Goal: Check status: Check status

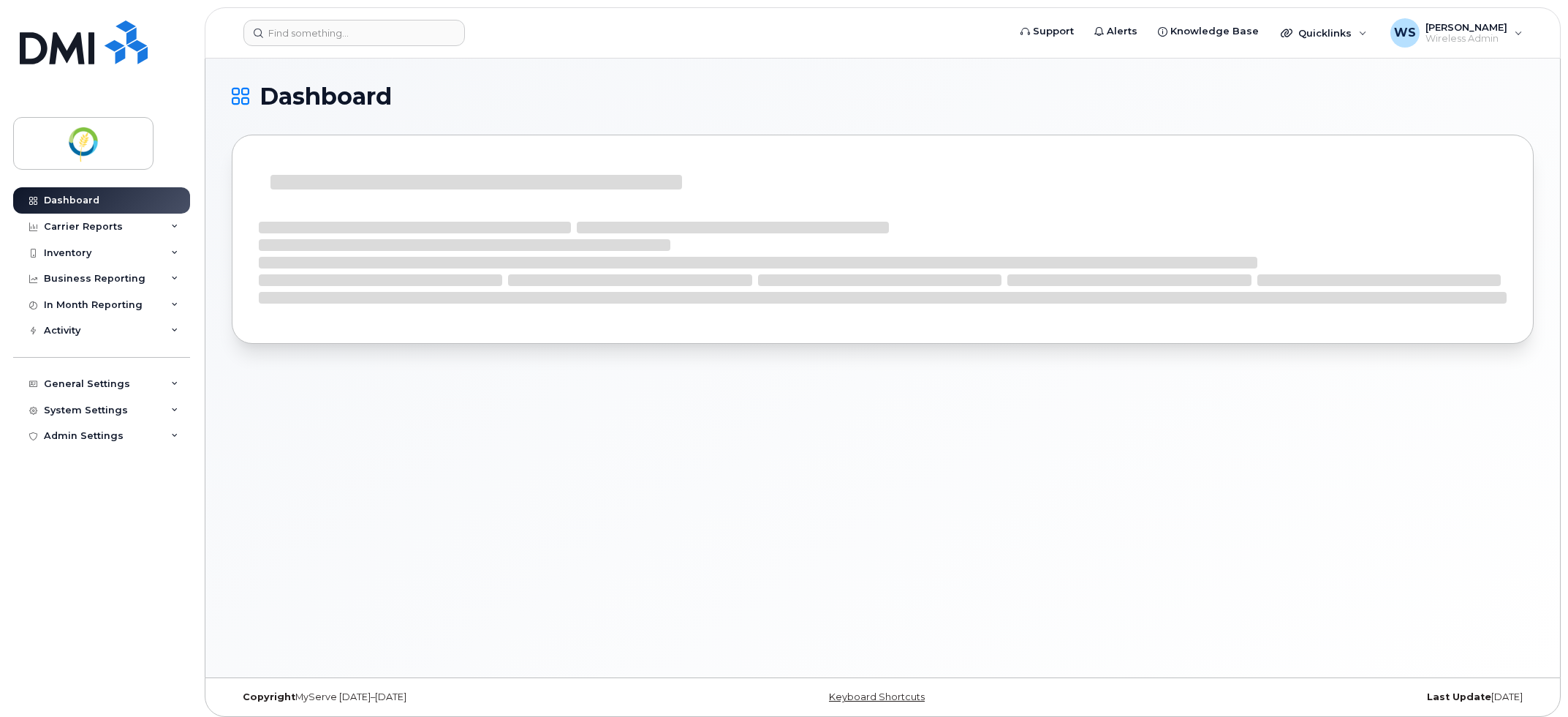
scroll to position [8, 0]
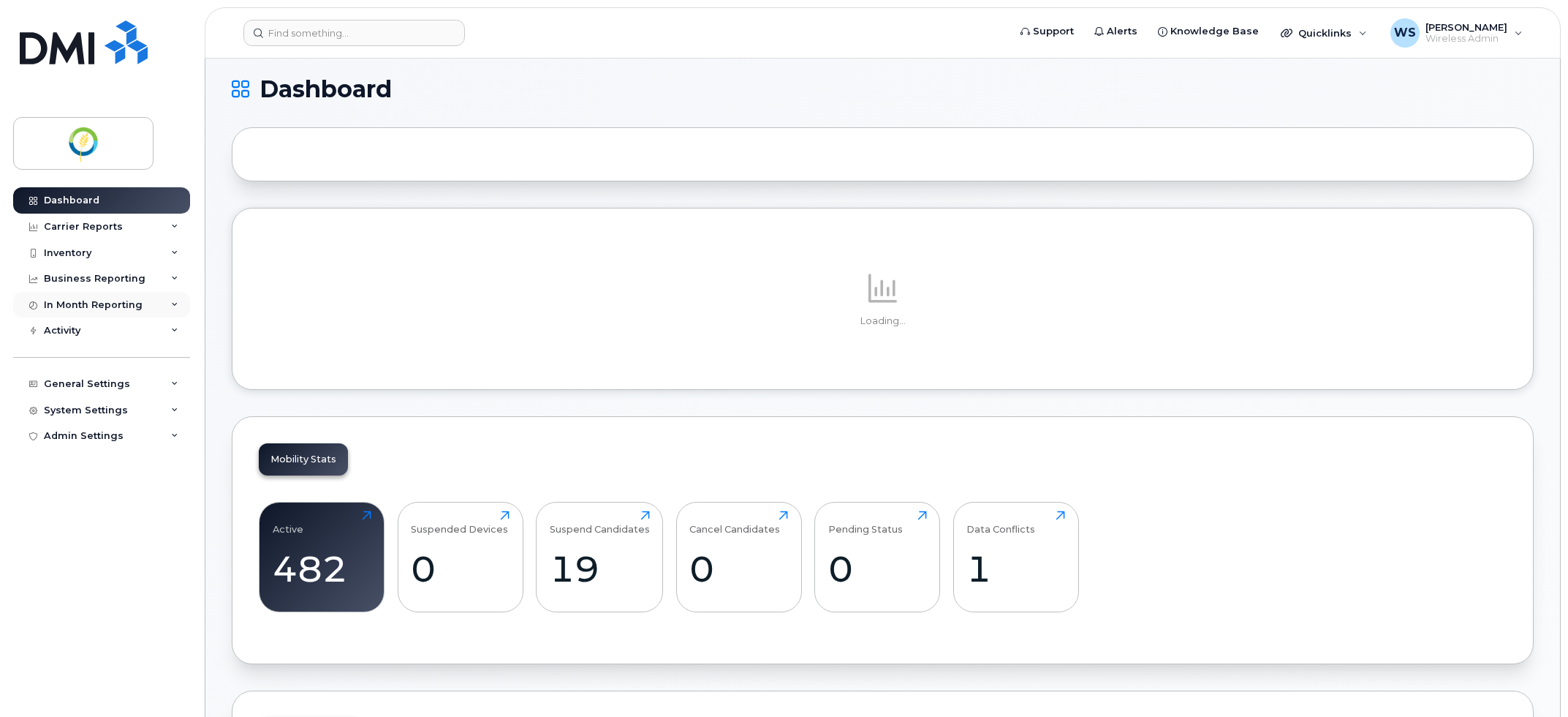
click at [64, 307] on div "In Month Reporting" at bounding box center [93, 304] width 98 height 11
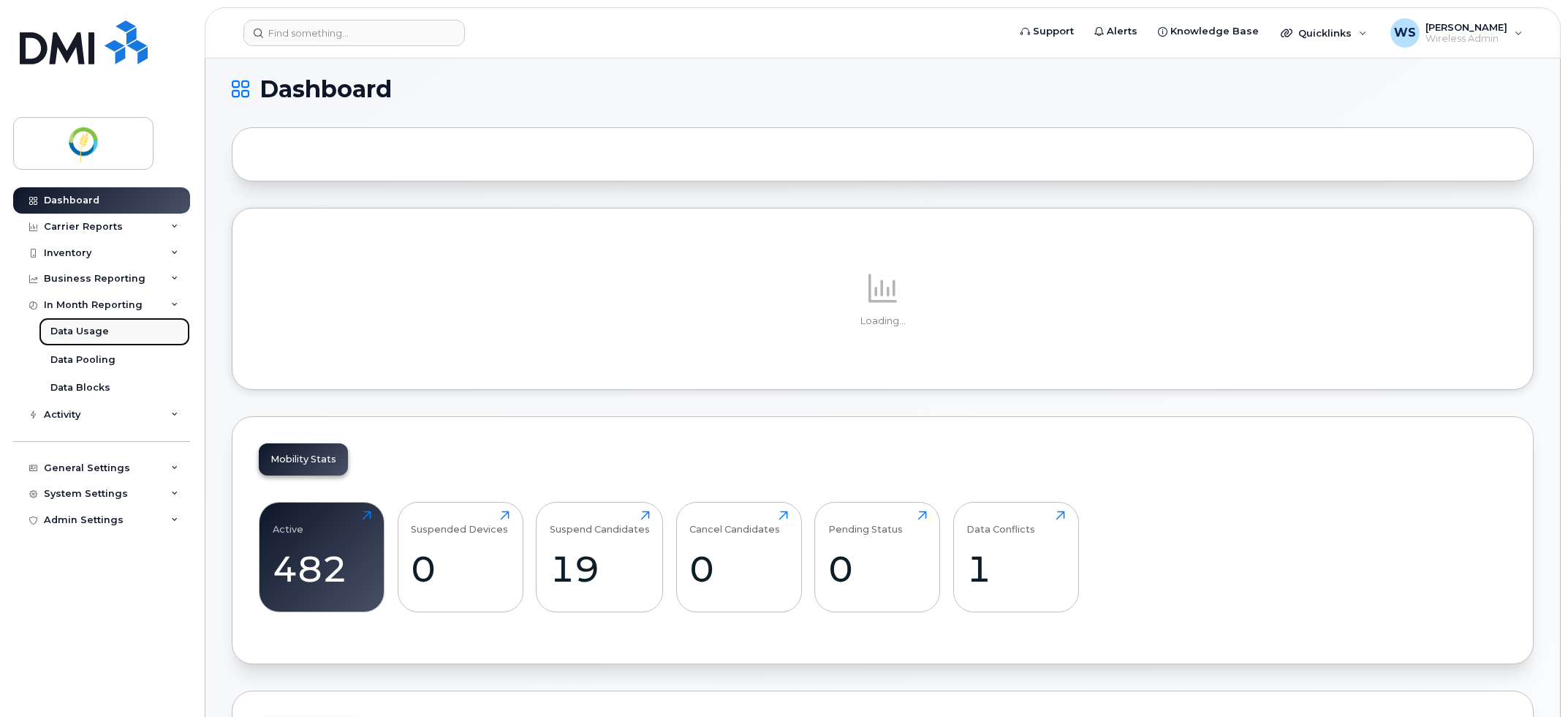
click at [66, 333] on div "Data Usage" at bounding box center [79, 331] width 58 height 13
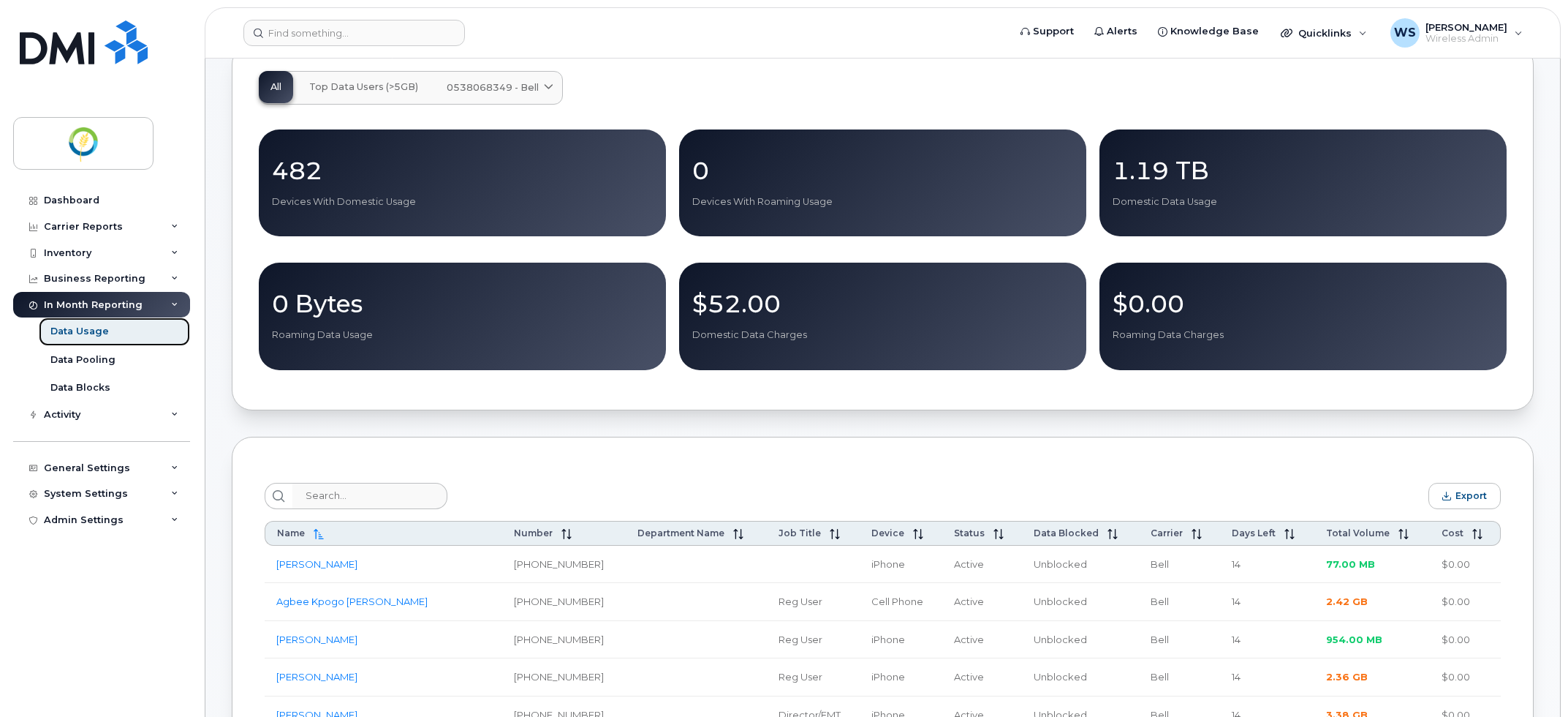
scroll to position [457, 0]
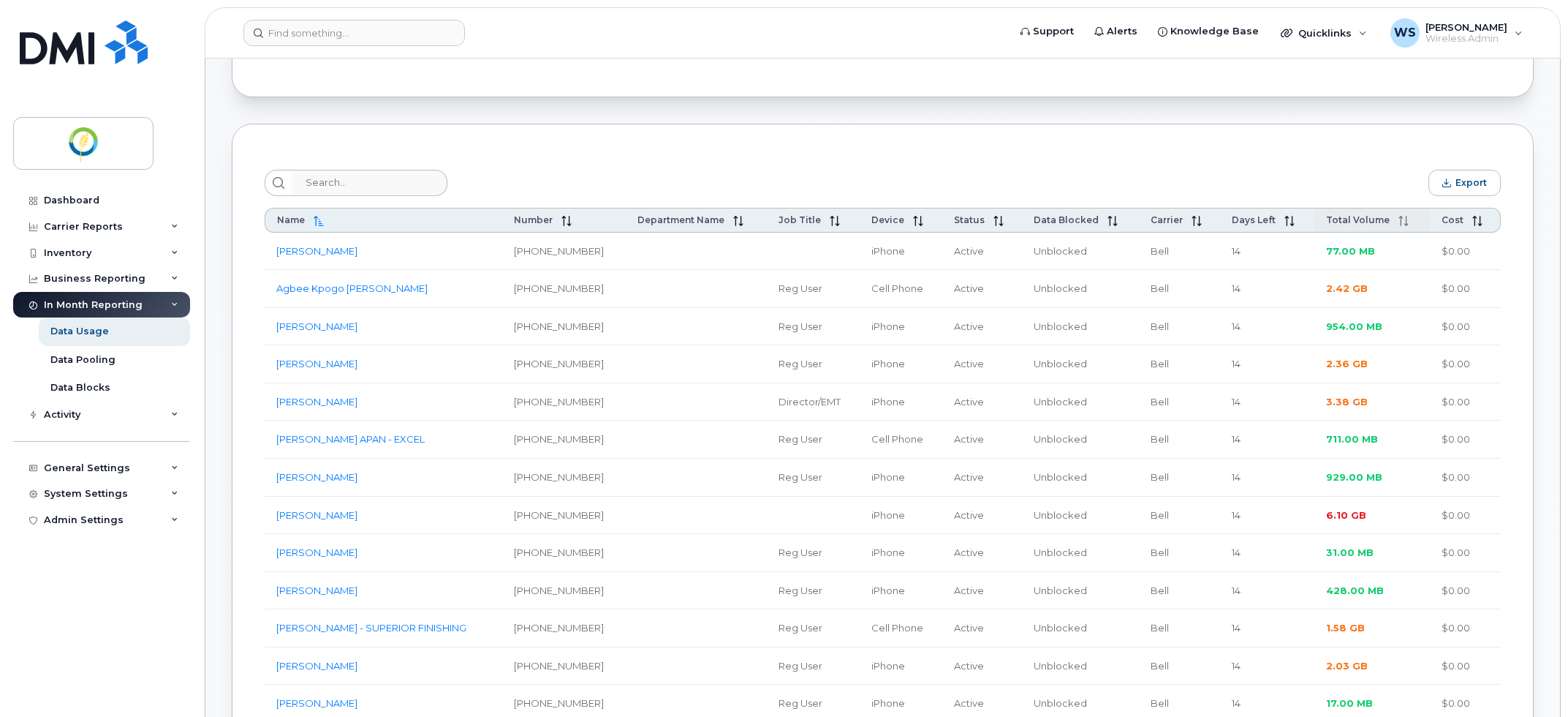
click at [1367, 221] on span "Total Volume" at bounding box center [1358, 220] width 64 height 11
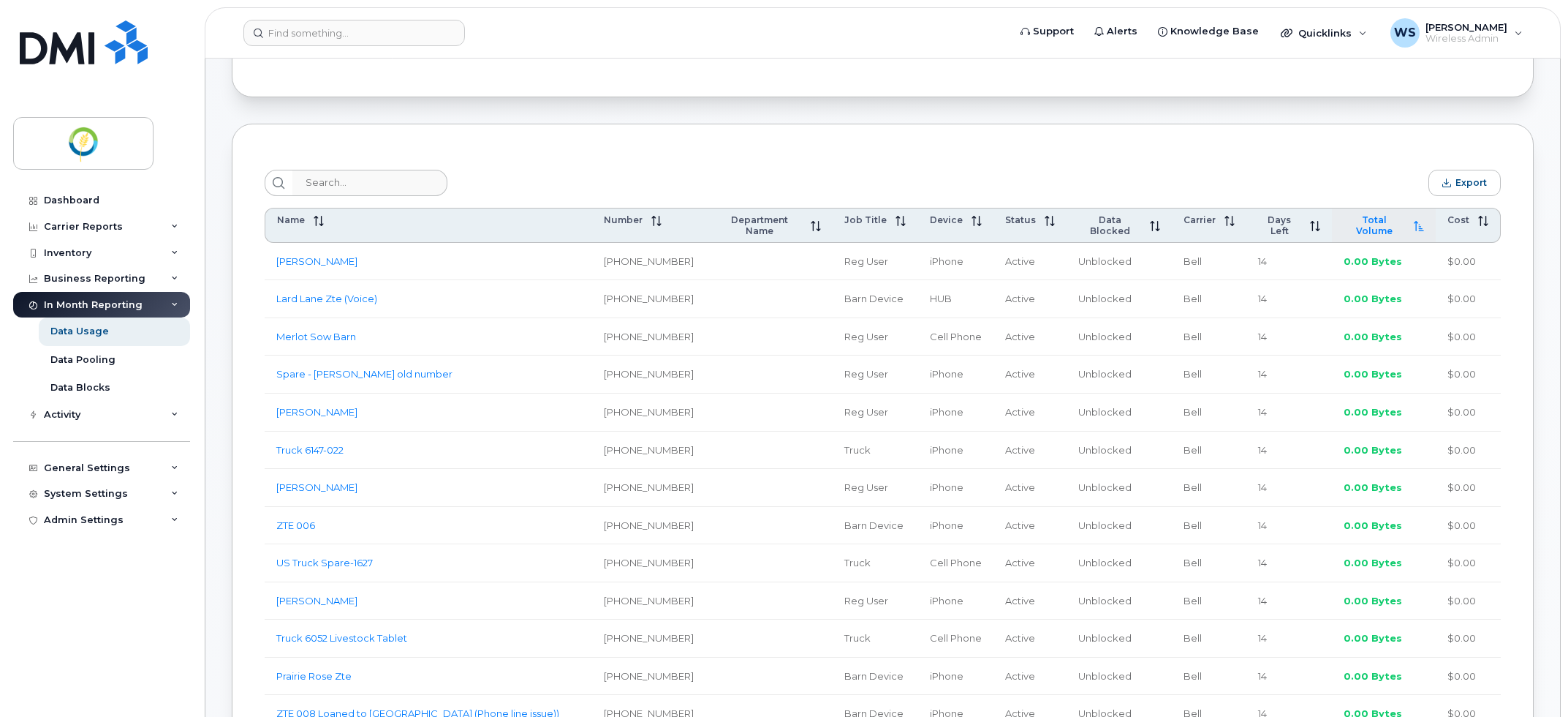
click at [1367, 221] on span "Total Volume" at bounding box center [1374, 225] width 61 height 22
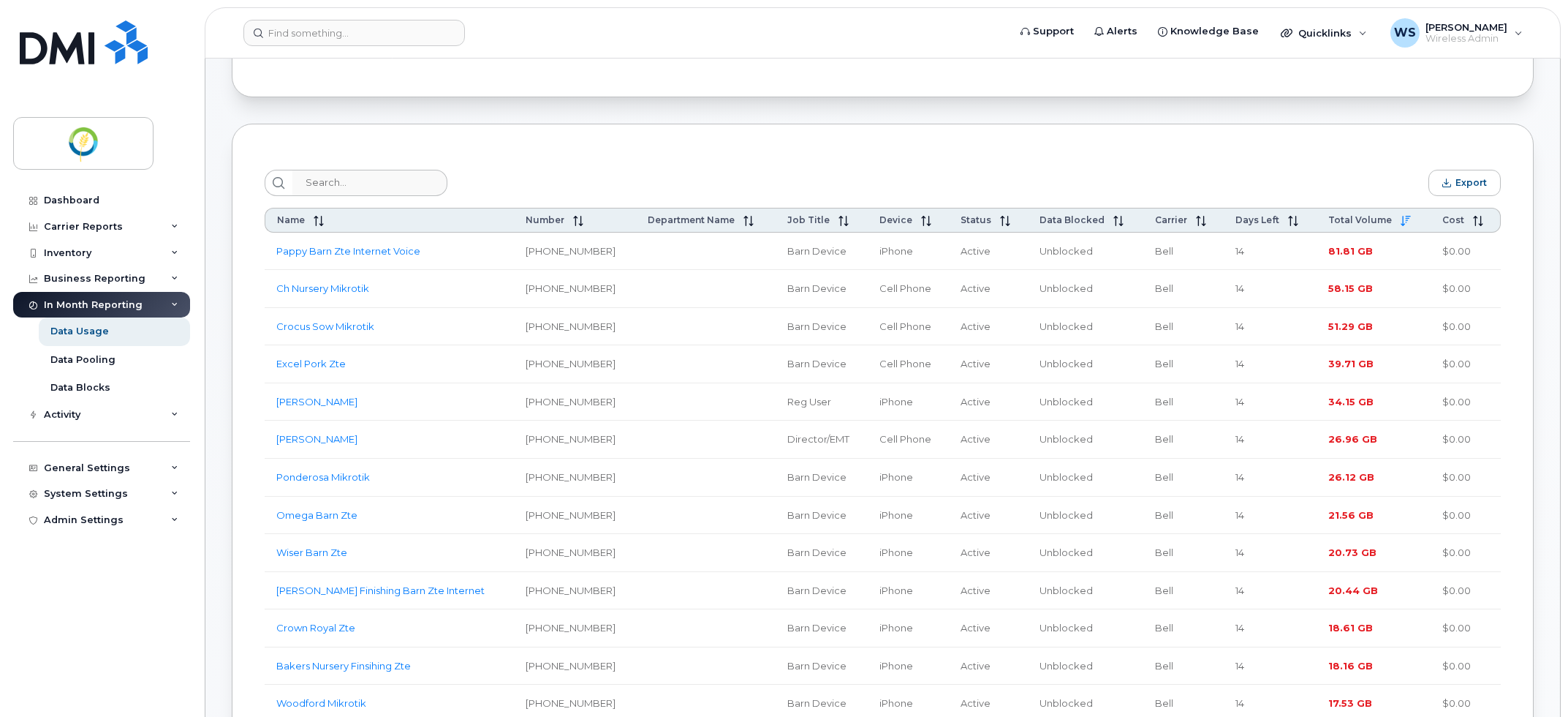
click at [1351, 402] on span "34.15 GB" at bounding box center [1351, 401] width 45 height 11
drag, startPoint x: 1380, startPoint y: 407, endPoint x: 1318, endPoint y: 397, distance: 62.8
click at [1318, 397] on td "34.15 GB" at bounding box center [1374, 402] width 114 height 38
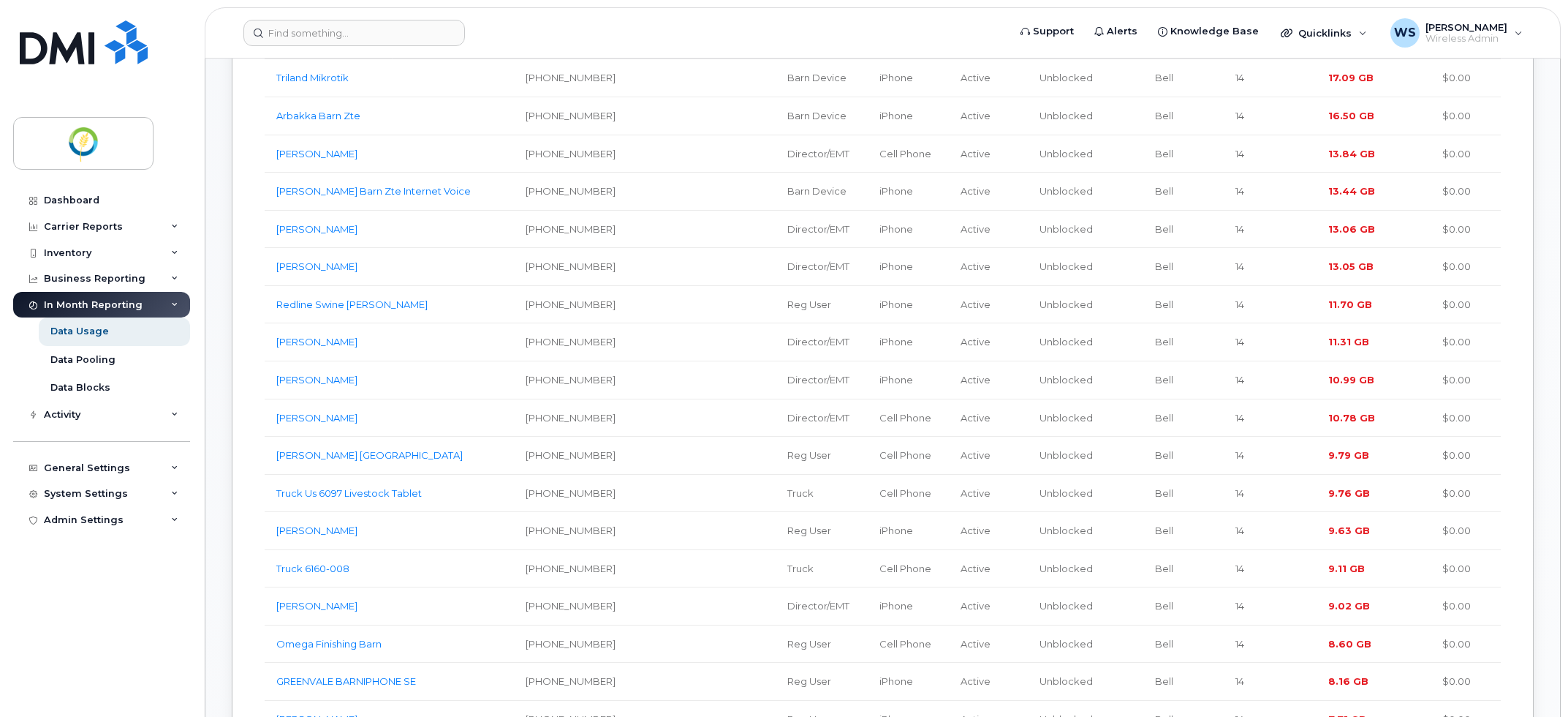
scroll to position [1189, 0]
